Goal: Task Accomplishment & Management: Use online tool/utility

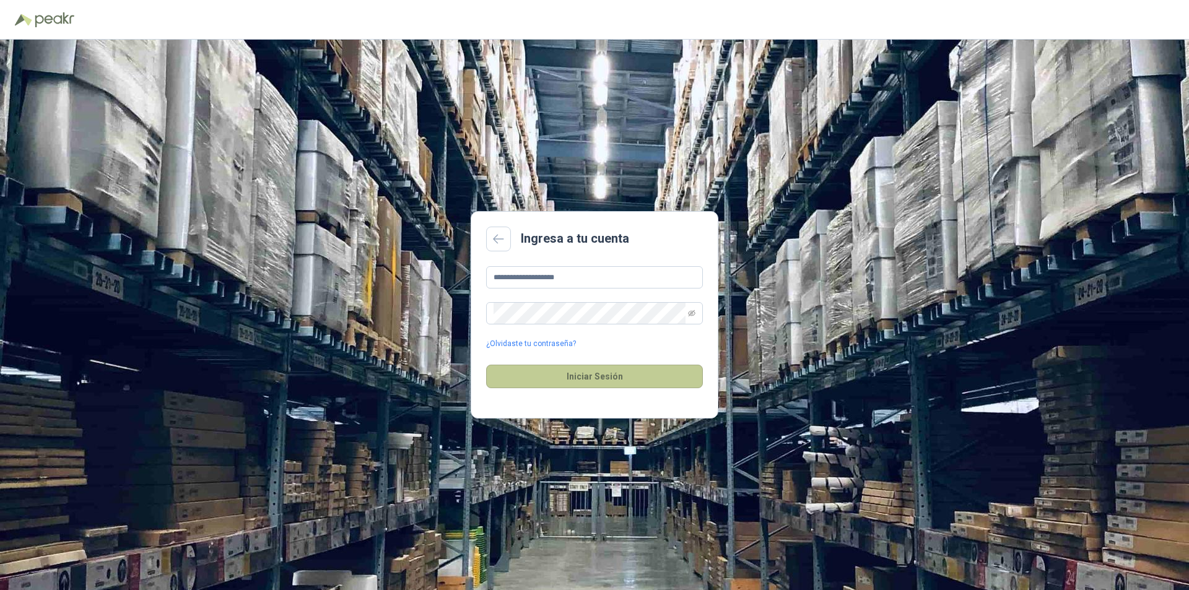
click at [569, 380] on button "Iniciar Sesión" at bounding box center [594, 377] width 217 height 24
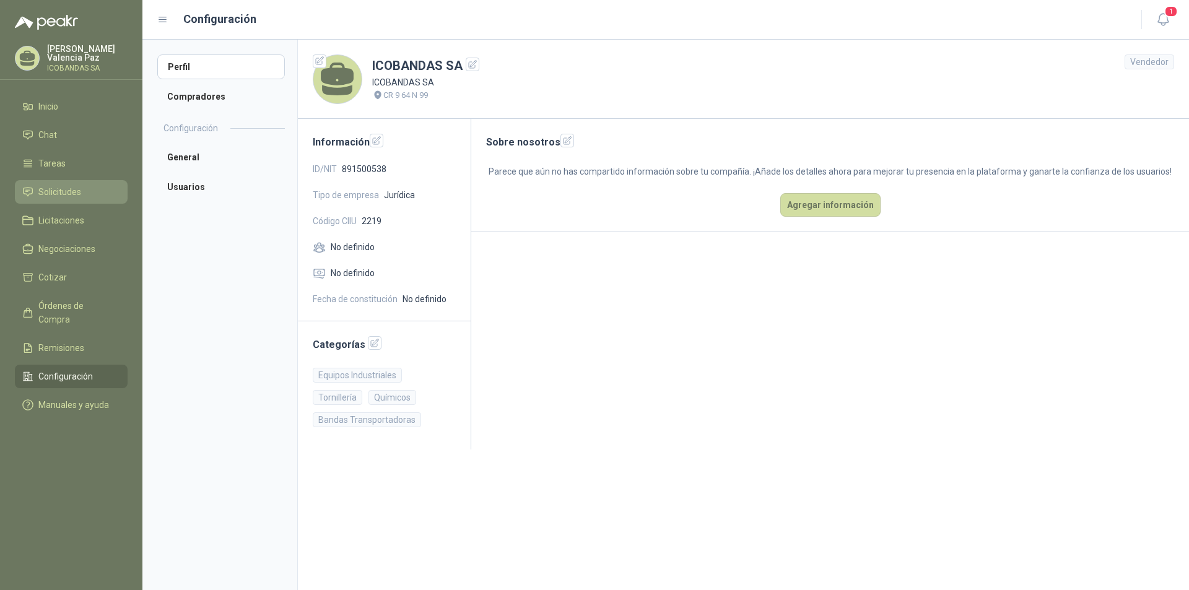
click at [81, 195] on span "Solicitudes" at bounding box center [59, 192] width 43 height 14
click at [71, 196] on span "Solicitudes" at bounding box center [59, 192] width 43 height 14
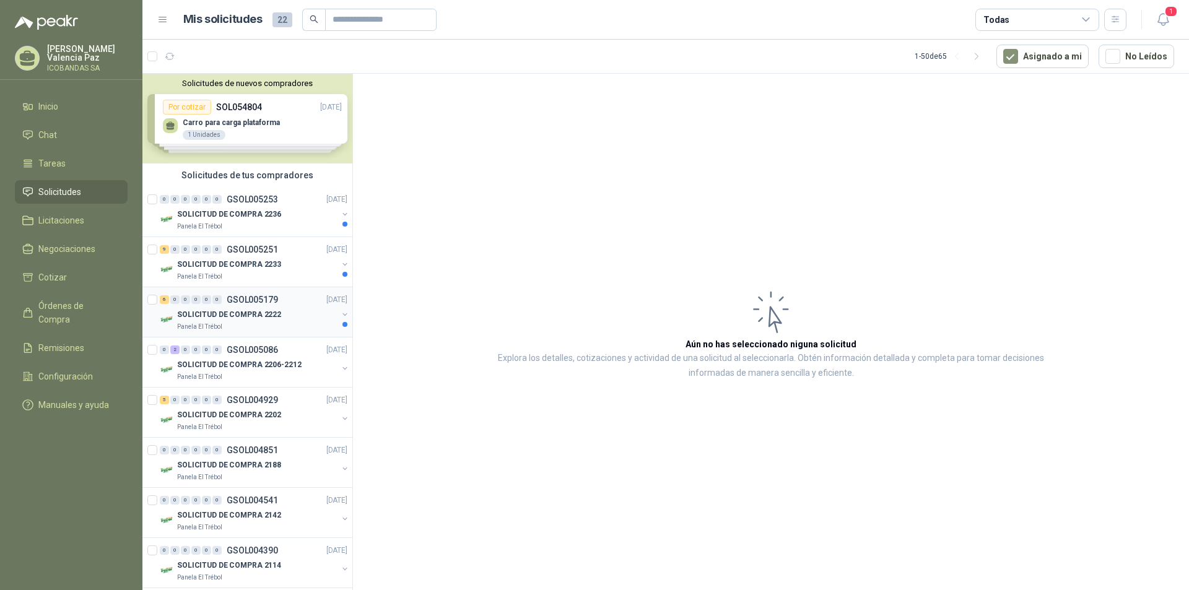
click at [232, 318] on p "SOLICITUD DE COMPRA 2222" at bounding box center [229, 315] width 104 height 12
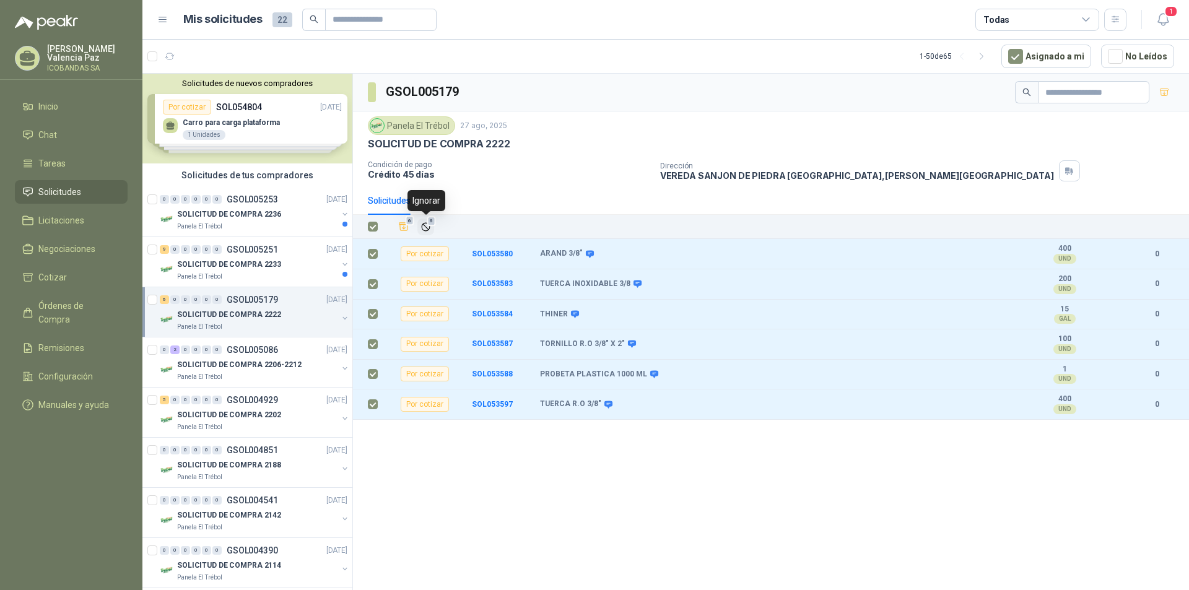
click at [429, 230] on icon "Ignorar" at bounding box center [426, 227] width 11 height 11
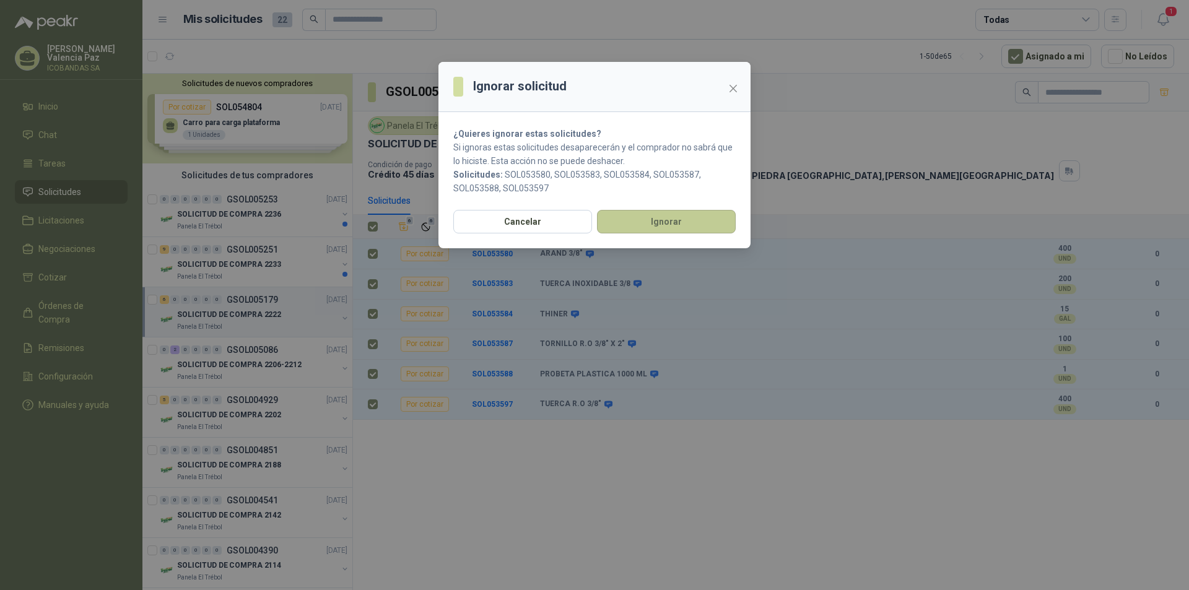
click at [673, 224] on button "Ignorar" at bounding box center [666, 222] width 139 height 24
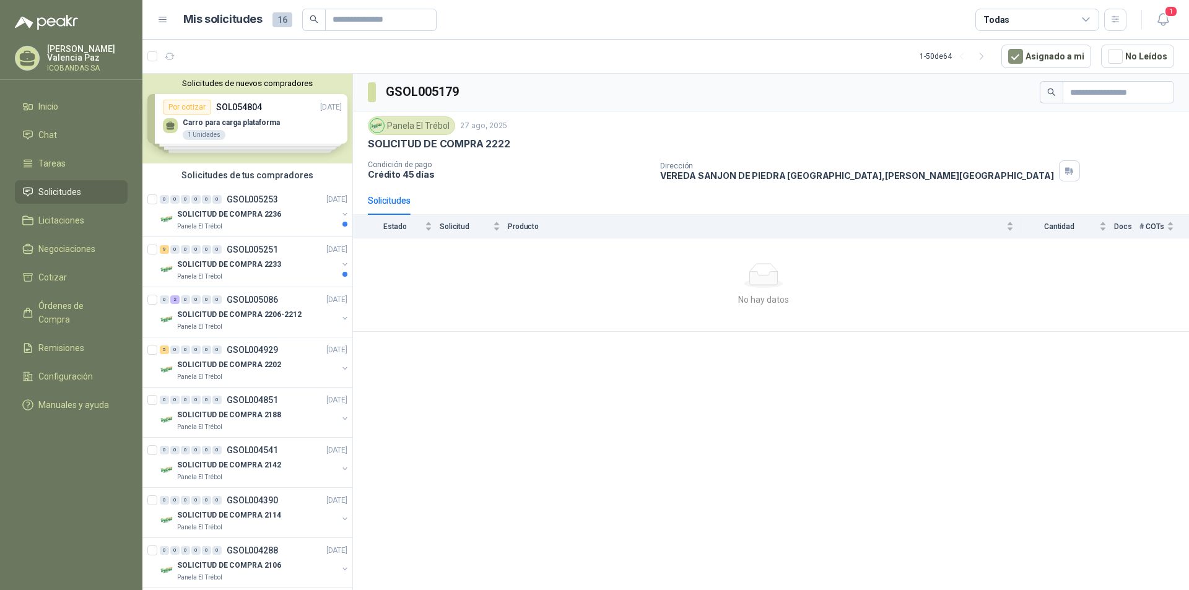
click at [217, 267] on p "SOLICITUD DE COMPRA 2233" at bounding box center [229, 265] width 104 height 12
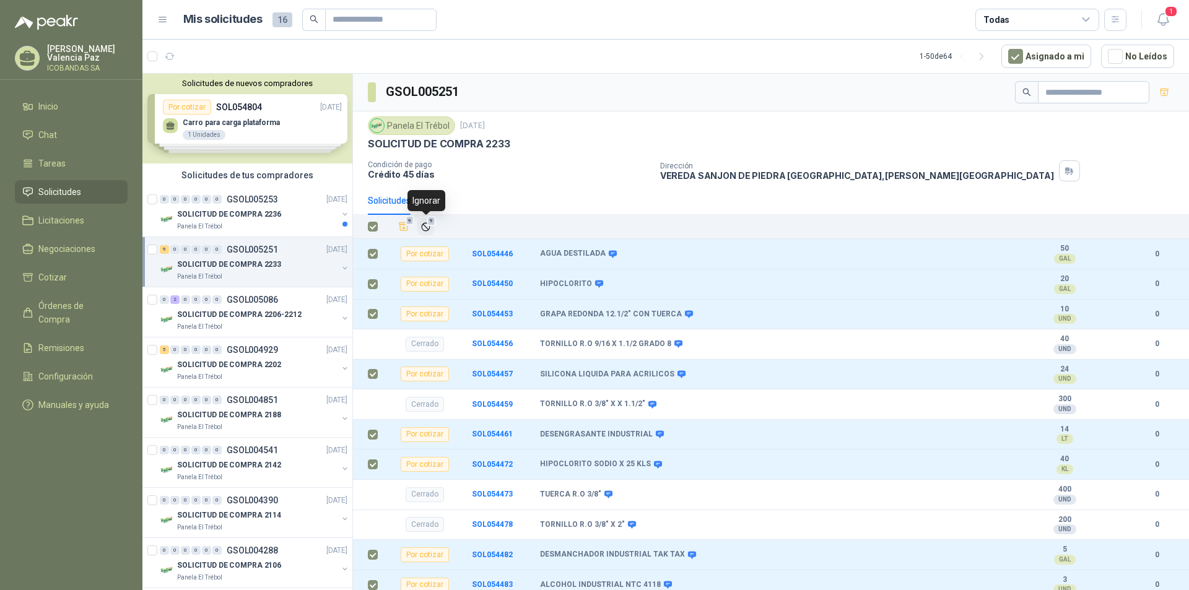
click at [425, 224] on icon "Ignorar" at bounding box center [426, 227] width 11 height 11
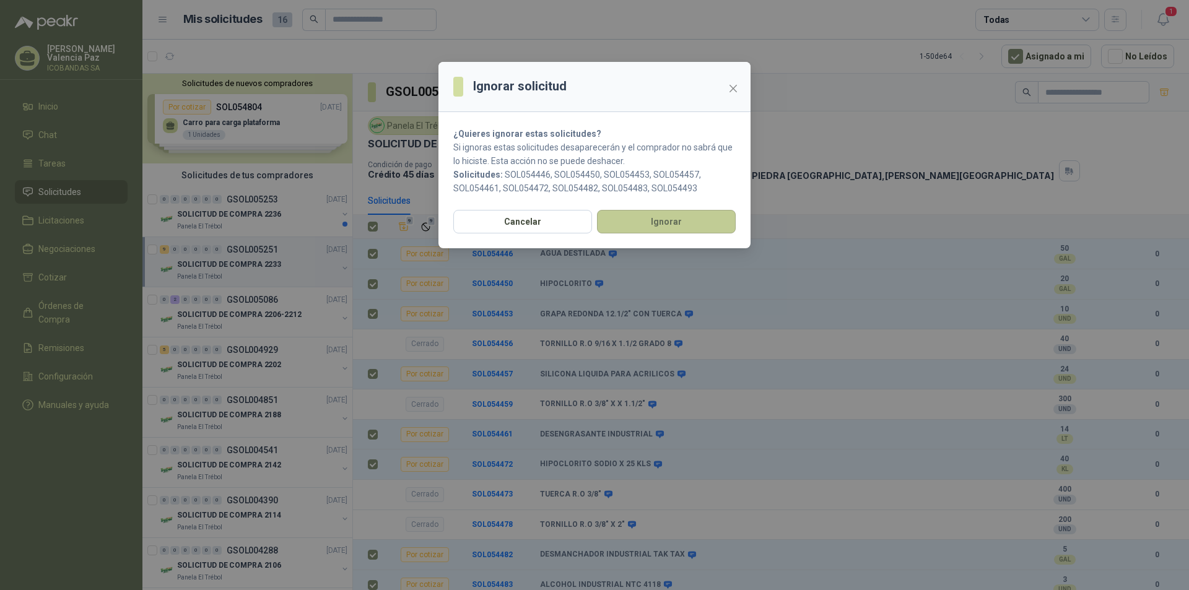
click at [659, 232] on button "Ignorar" at bounding box center [666, 222] width 139 height 24
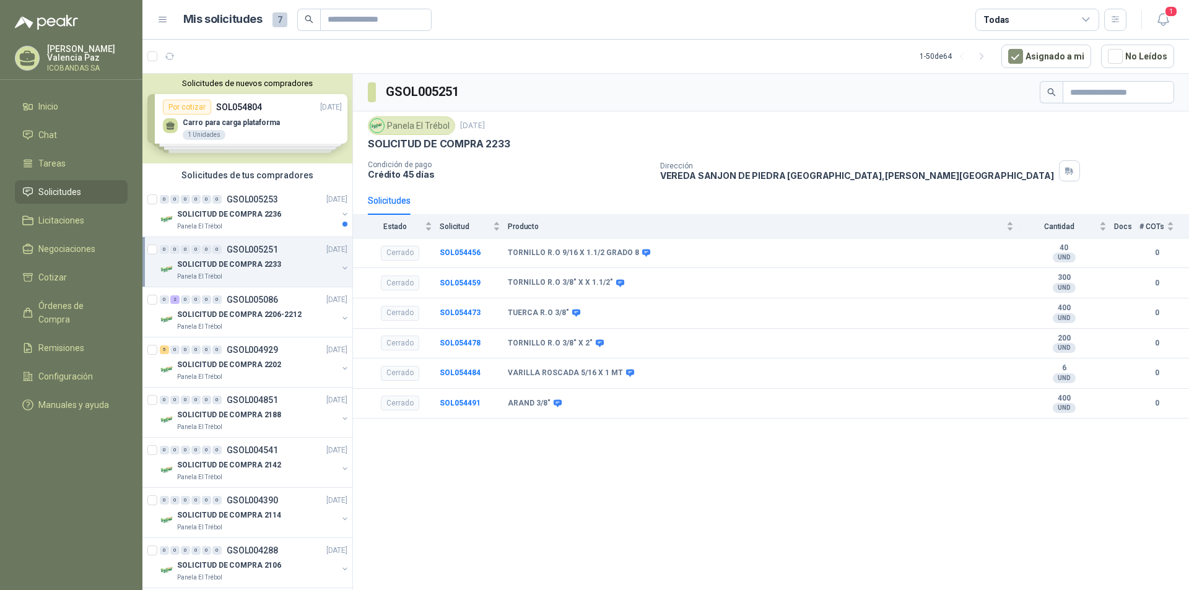
click at [279, 116] on div "Solicitudes de nuevos compradores Por cotizar SOL054804 [DATE] Carro para carga…" at bounding box center [247, 119] width 210 height 90
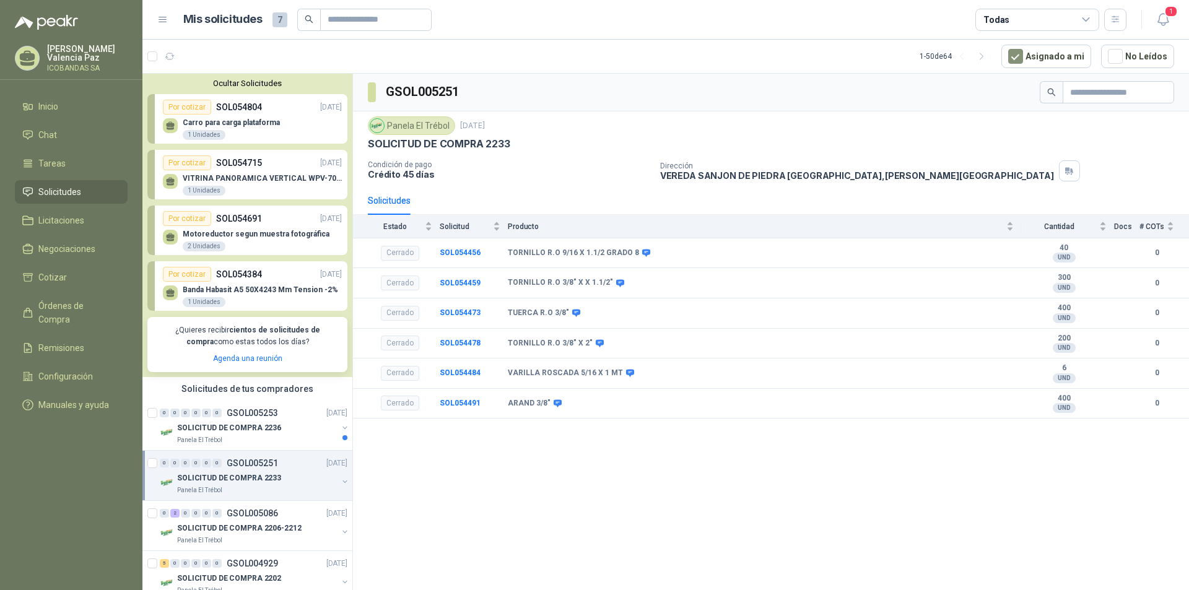
click at [251, 296] on div "Banda Habasit A5 50X4243 Mm Tension -2% 1 Unidades" at bounding box center [260, 297] width 155 height 22
click at [276, 232] on p "Motoreductor segun muestra fotográfica" at bounding box center [256, 234] width 147 height 9
click at [272, 198] on link "Por cotizar SOL054715 [DATE] VITRINA PANORAMICA VERTICAL WPV-700FA 1 Unidades" at bounding box center [247, 175] width 200 height 50
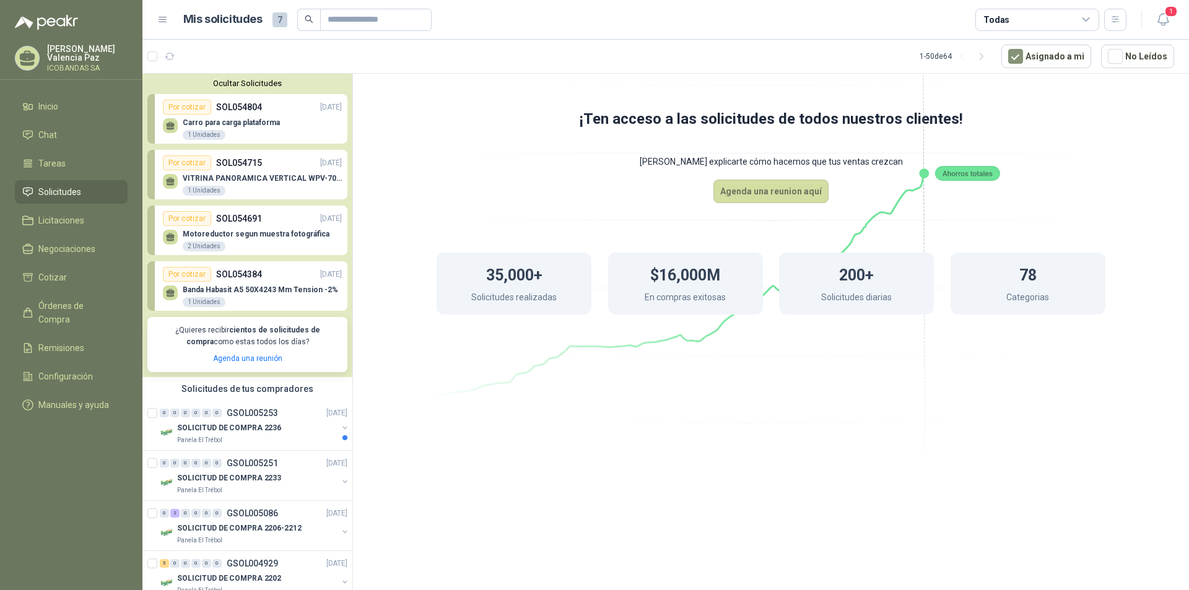
click at [258, 111] on p "SOL054804" at bounding box center [239, 107] width 46 height 14
click at [58, 58] on p "[PERSON_NAME]" at bounding box center [87, 53] width 81 height 17
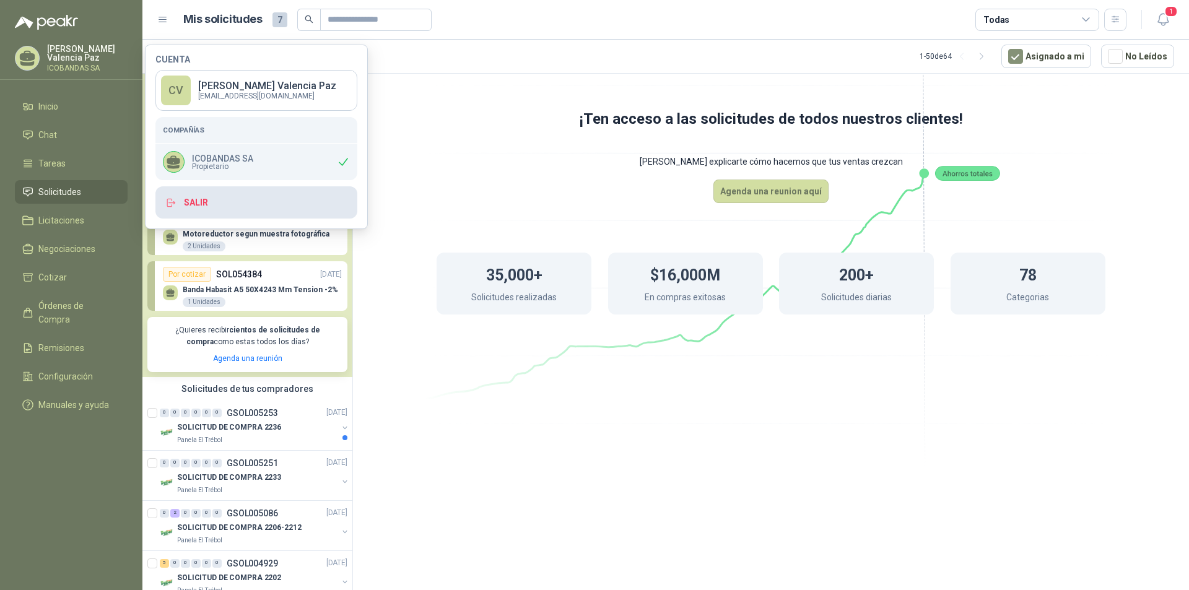
click at [181, 206] on button "Salir" at bounding box center [256, 202] width 202 height 32
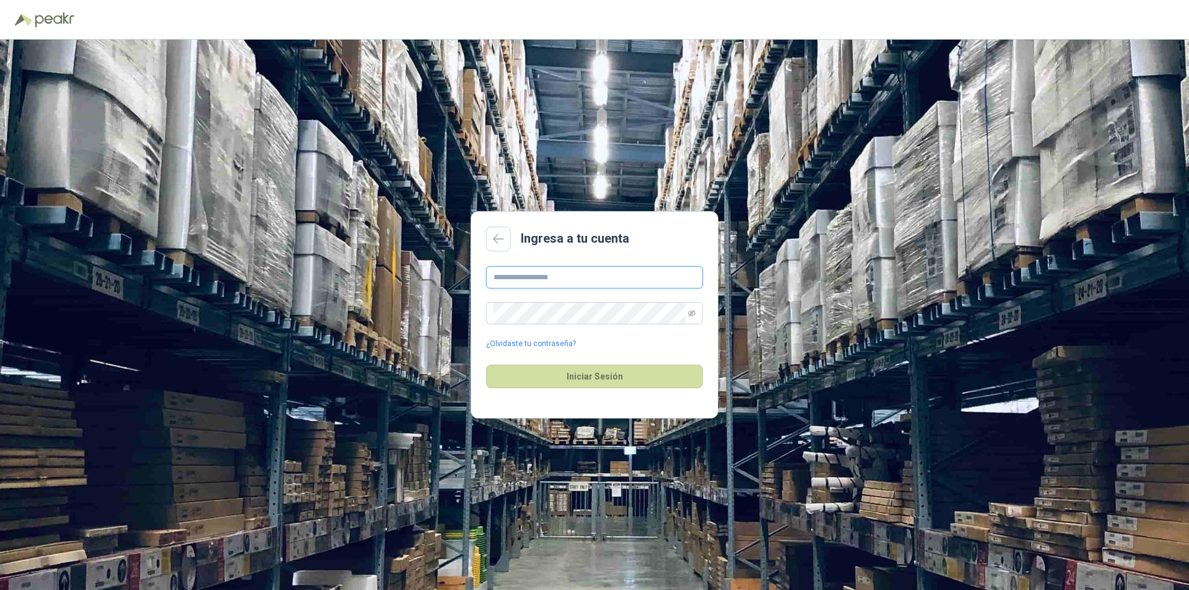
type input "**********"
